Goal: Navigation & Orientation: Find specific page/section

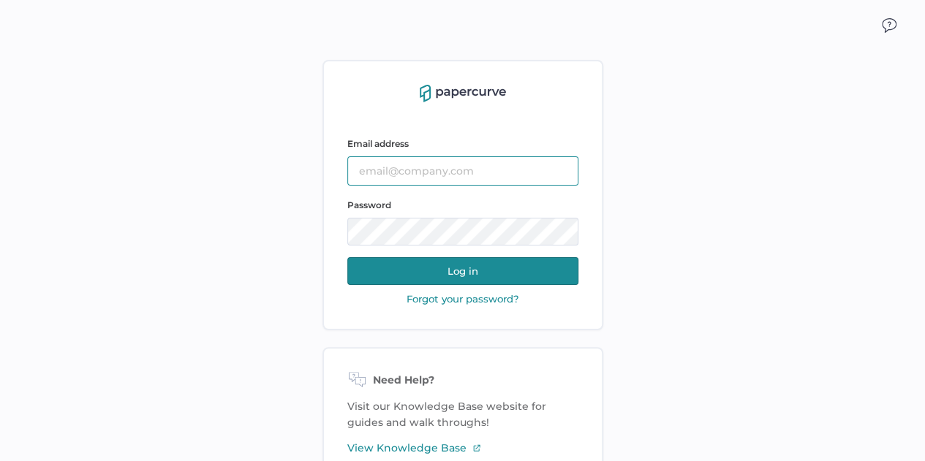
type input "[EMAIL_ADDRESS][DOMAIN_NAME]"
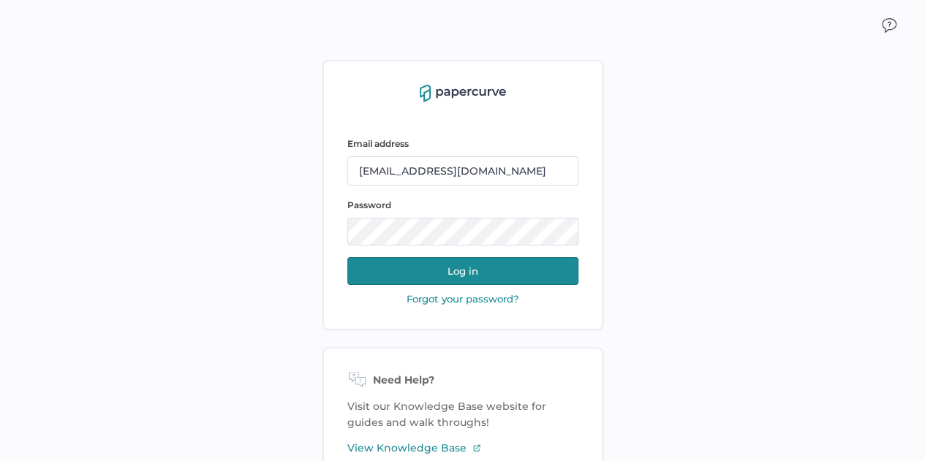
click at [438, 269] on button "Log in" at bounding box center [462, 271] width 231 height 28
